Goal: Transaction & Acquisition: Purchase product/service

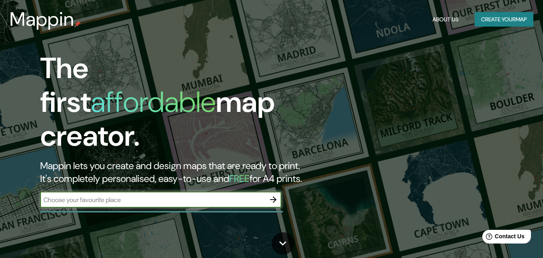
click at [489, 16] on button "Create your map" at bounding box center [504, 19] width 59 height 15
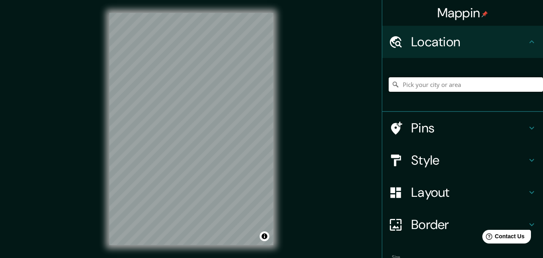
click at [418, 88] on input "Pick your city or area" at bounding box center [466, 84] width 154 height 14
paste input "Calle Mercedes M. De Guerra, San Pedro de Macorís, San Pedro de Macorís, Repúbl…"
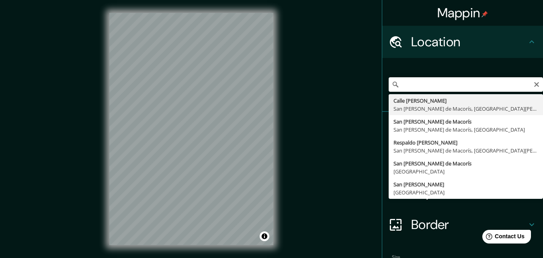
type input "Calle Mercedes M. De Guerra, San Pedro de Macorís, San Pedro de Macorís, Domini…"
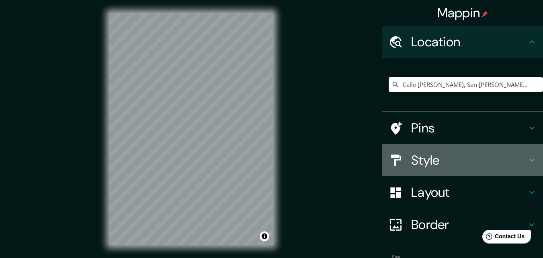
click at [445, 153] on h4 "Style" at bounding box center [469, 160] width 116 height 16
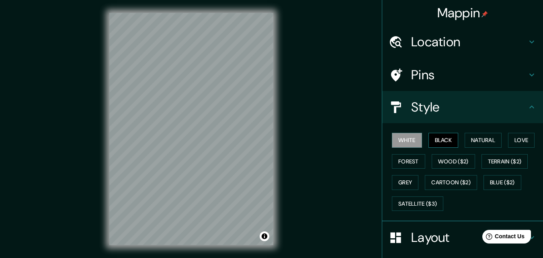
click at [445, 137] on button "Black" at bounding box center [443, 140] width 30 height 15
click at [173, 104] on div at bounding box center [173, 106] width 6 height 6
click at [172, 108] on div at bounding box center [173, 109] width 6 height 6
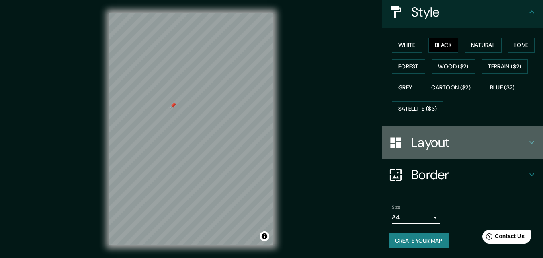
click at [441, 149] on h4 "Layout" at bounding box center [469, 142] width 116 height 16
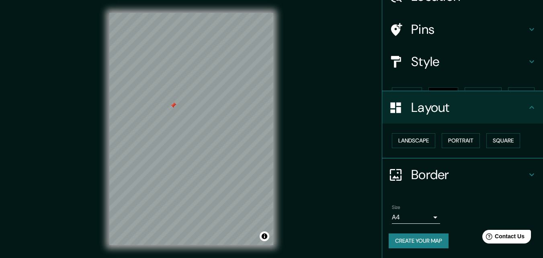
scroll to position [31, 0]
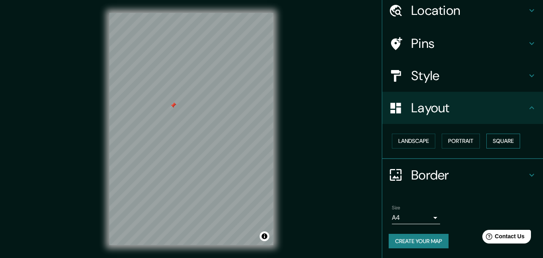
click at [493, 141] on button "Square" at bounding box center [503, 140] width 34 height 15
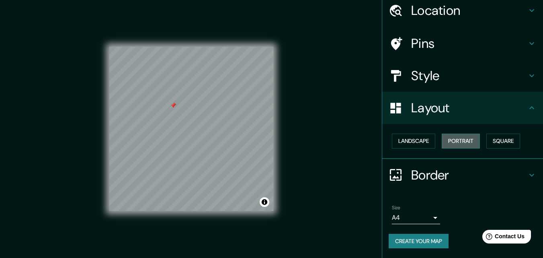
click at [466, 141] on button "Portrait" at bounding box center [461, 140] width 38 height 15
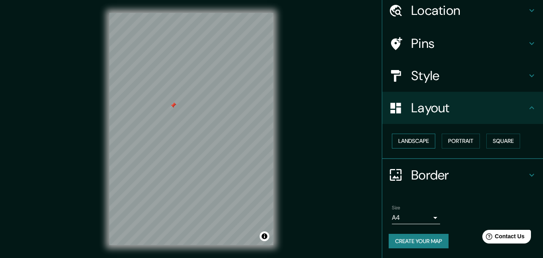
click at [420, 144] on button "Landscape" at bounding box center [413, 140] width 43 height 15
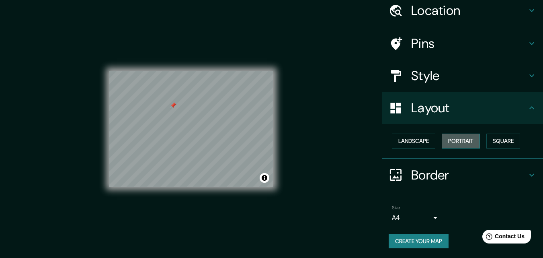
click at [466, 144] on button "Portrait" at bounding box center [461, 140] width 38 height 15
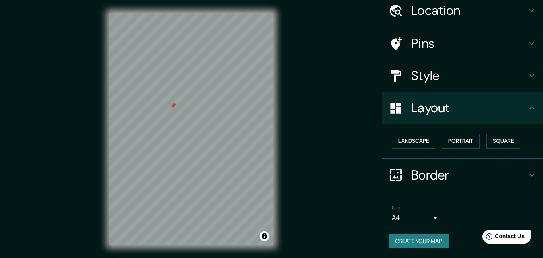
click at [172, 105] on div at bounding box center [173, 105] width 6 height 6
click at [174, 106] on div at bounding box center [175, 106] width 6 height 6
click at [172, 107] on div at bounding box center [172, 107] width 6 height 6
click at [289, 36] on div "Mappin Location Calle Mercedes M. De Guerra, San Pedro de Macorís, San Pedro de…" at bounding box center [271, 135] width 543 height 270
click at [421, 235] on button "Create your map" at bounding box center [419, 240] width 60 height 15
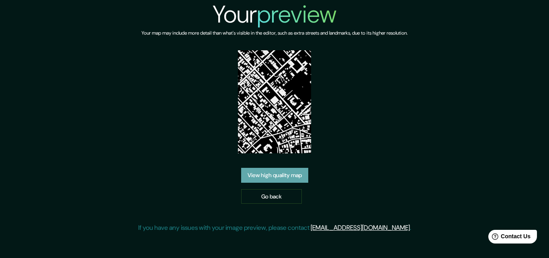
click at [297, 174] on link "View high quality map" at bounding box center [274, 175] width 67 height 15
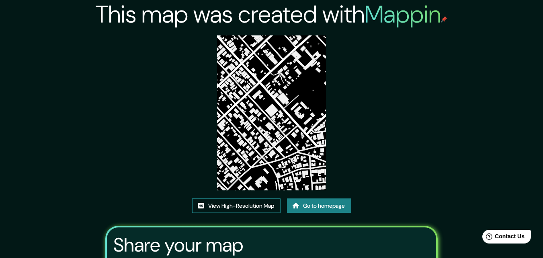
click at [240, 206] on link "View High-Resolution Map" at bounding box center [236, 205] width 88 height 15
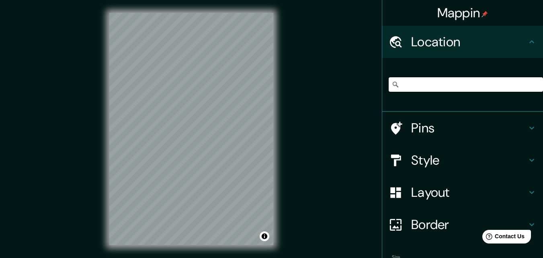
scroll to position [0, 143]
drag, startPoint x: 397, startPoint y: 84, endPoint x: 548, endPoint y: 90, distance: 151.2
click at [542, 90] on html "Mappin Location Calle Mercedes M. De Guerra, San Pedro de Macorís, San Pedro de…" at bounding box center [271, 129] width 543 height 258
paste input "Calle Mercedes M. De Guerra, San Pedro de Macorís, San Pedro de Macorís, Domini…"
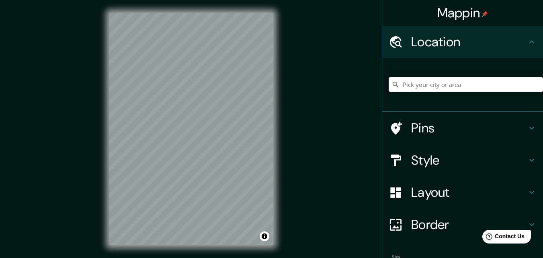
type input "Calle Mercedes M. De Guerra, San Pedro de Macorís, San Pedro de Macorís, Domini…"
drag, startPoint x: 407, startPoint y: 156, endPoint x: 337, endPoint y: 170, distance: 71.2
click at [337, 170] on div "Mappin Location Calle Mercedes M. De Guerra, San Pedro de Macorís, San Pedro de…" at bounding box center [271, 135] width 543 height 270
click at [434, 158] on h4 "Style" at bounding box center [469, 160] width 116 height 16
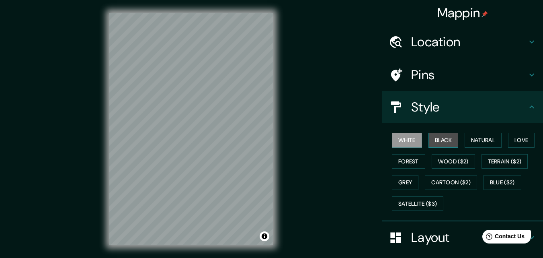
click at [435, 136] on button "Black" at bounding box center [443, 140] width 30 height 15
click at [456, 72] on h4 "Pins" at bounding box center [469, 75] width 116 height 16
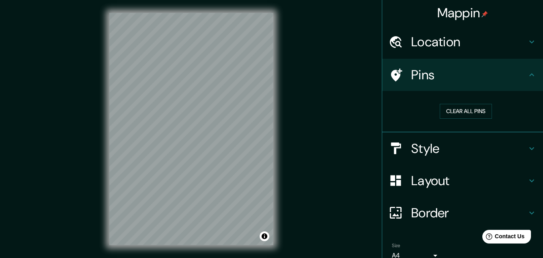
click at [456, 72] on h4 "Pins" at bounding box center [469, 75] width 116 height 16
click at [185, 99] on div at bounding box center [186, 100] width 6 height 6
click at [186, 96] on div at bounding box center [187, 97] width 6 height 6
click at [187, 98] on div at bounding box center [188, 98] width 6 height 6
click at [188, 98] on div at bounding box center [189, 98] width 6 height 6
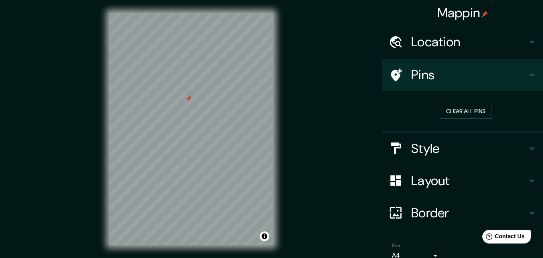
click at [187, 99] on div at bounding box center [188, 98] width 6 height 6
click at [187, 99] on div at bounding box center [188, 99] width 6 height 6
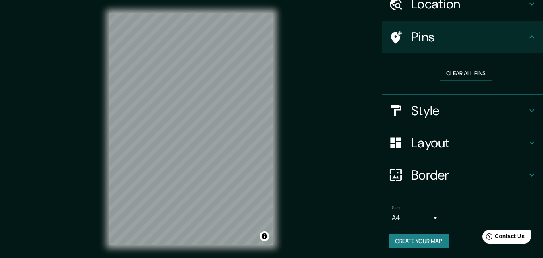
click at [417, 239] on button "Create your map" at bounding box center [419, 240] width 60 height 15
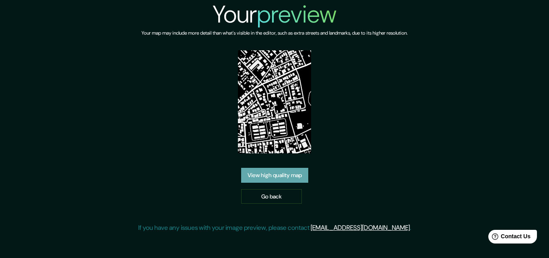
click at [283, 178] on link "View high quality map" at bounding box center [274, 175] width 67 height 15
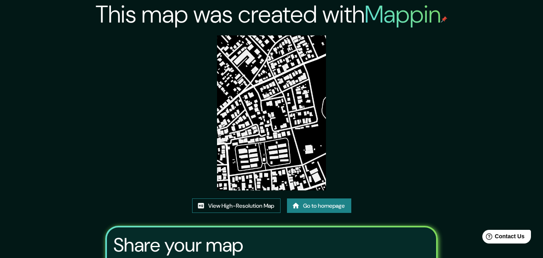
click at [239, 206] on link "View High-Resolution Map" at bounding box center [236, 205] width 88 height 15
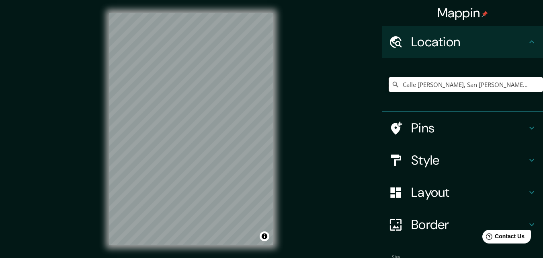
click at [428, 82] on input "Calle Mercedes M. De Guerra, San Pedro de Macorís, San Pedro de Macorís, Domini…" at bounding box center [466, 84] width 154 height 14
drag, startPoint x: 397, startPoint y: 84, endPoint x: 544, endPoint y: 84, distance: 147.1
click at [542, 84] on html "Mappin Location Calle Mercedes M. De Guerra, San Pedro de Macorís, San Pedro de…" at bounding box center [271, 129] width 543 height 258
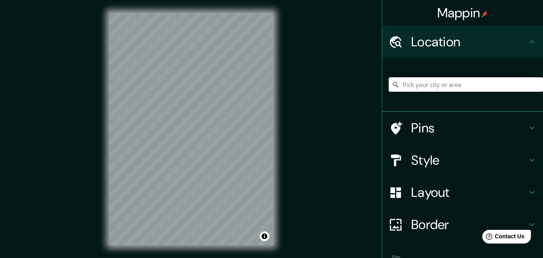
click at [436, 85] on input "Pick your city or area" at bounding box center [466, 84] width 154 height 14
paste input "Calle Mercedes M. De Guerra, San Pedro de Macorís, San Pedro de Macorís, Domini…"
type input "Calle Mercedes M. De Guerra, San Pedro de Macorís, San Pedro de Macorís, Domini…"
click at [436, 157] on h4 "Style" at bounding box center [469, 160] width 116 height 16
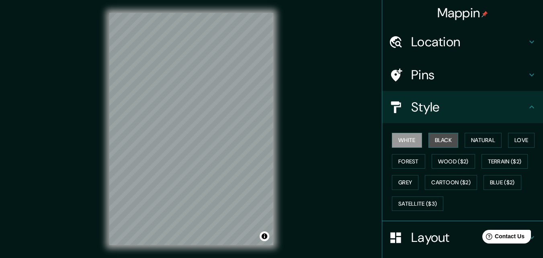
click at [436, 140] on button "Black" at bounding box center [443, 140] width 30 height 15
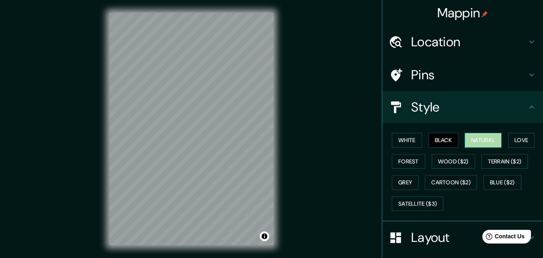
click at [469, 140] on button "Natural" at bounding box center [482, 140] width 37 height 15
click at [399, 159] on button "Forest" at bounding box center [408, 161] width 33 height 15
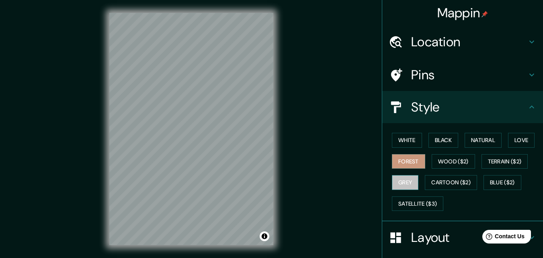
click at [392, 183] on button "Grey" at bounding box center [405, 182] width 27 height 15
click at [441, 140] on button "Black" at bounding box center [443, 140] width 30 height 15
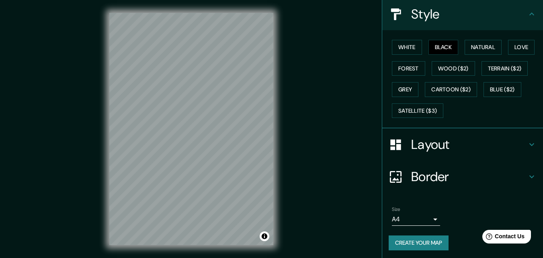
scroll to position [95, 0]
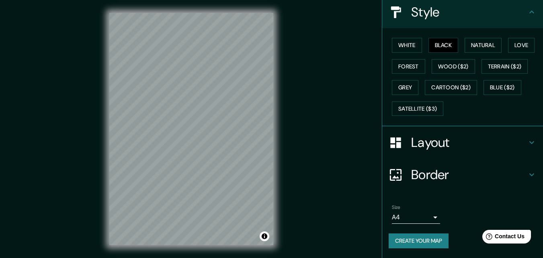
click at [418, 237] on button "Create your map" at bounding box center [419, 240] width 60 height 15
click at [430, 247] on button "Create your map" at bounding box center [419, 240] width 60 height 15
